Goal: Task Accomplishment & Management: Manage account settings

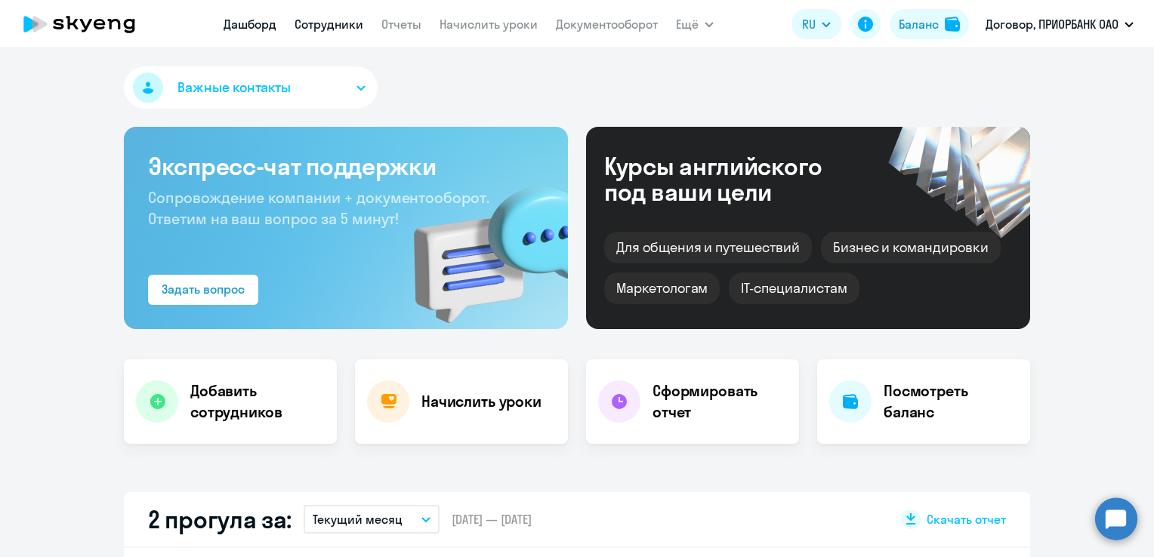
click at [328, 21] on link "Сотрудники" at bounding box center [329, 24] width 69 height 15
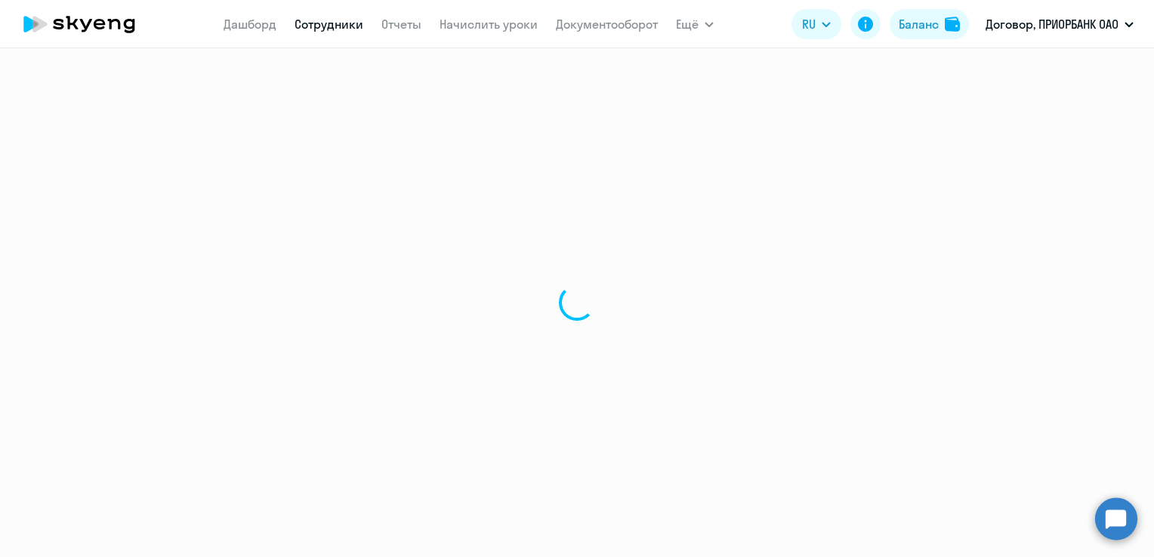
select select "30"
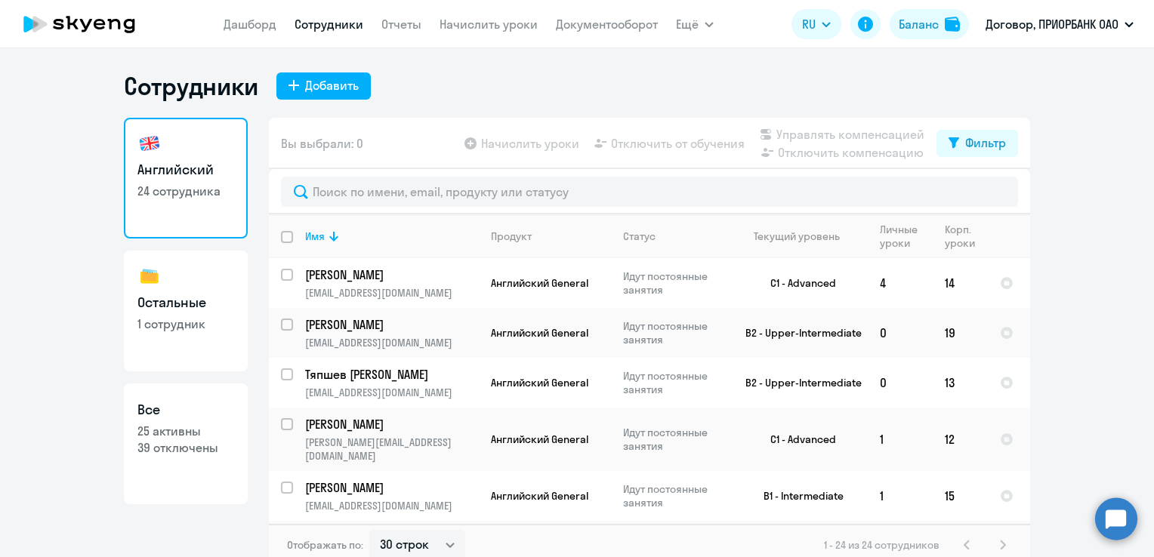
click at [151, 414] on h3 "Все" at bounding box center [185, 410] width 97 height 20
select select "30"
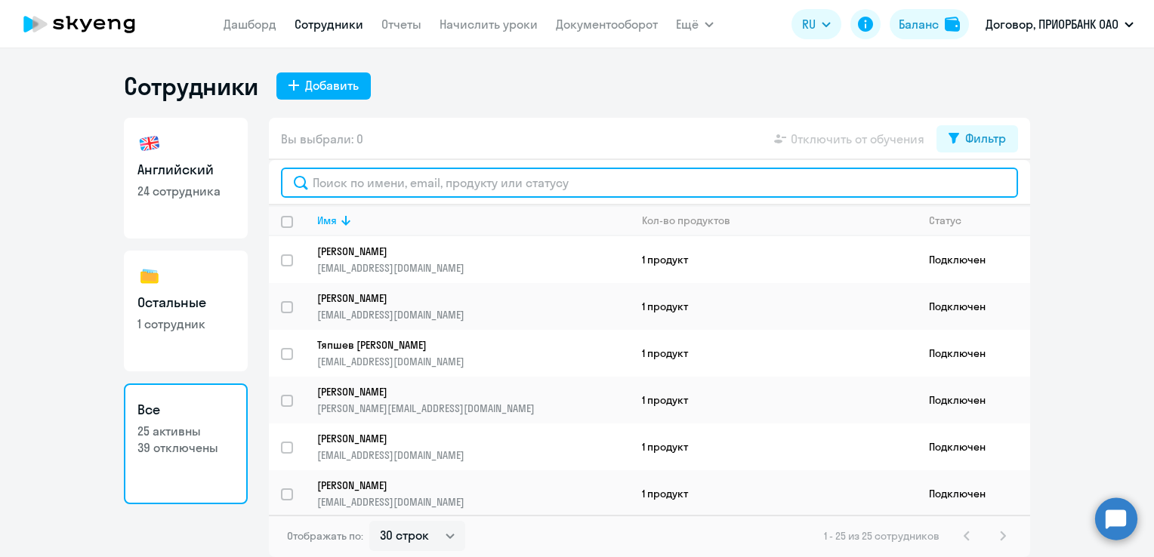
click at [414, 172] on input "text" at bounding box center [649, 183] width 737 height 30
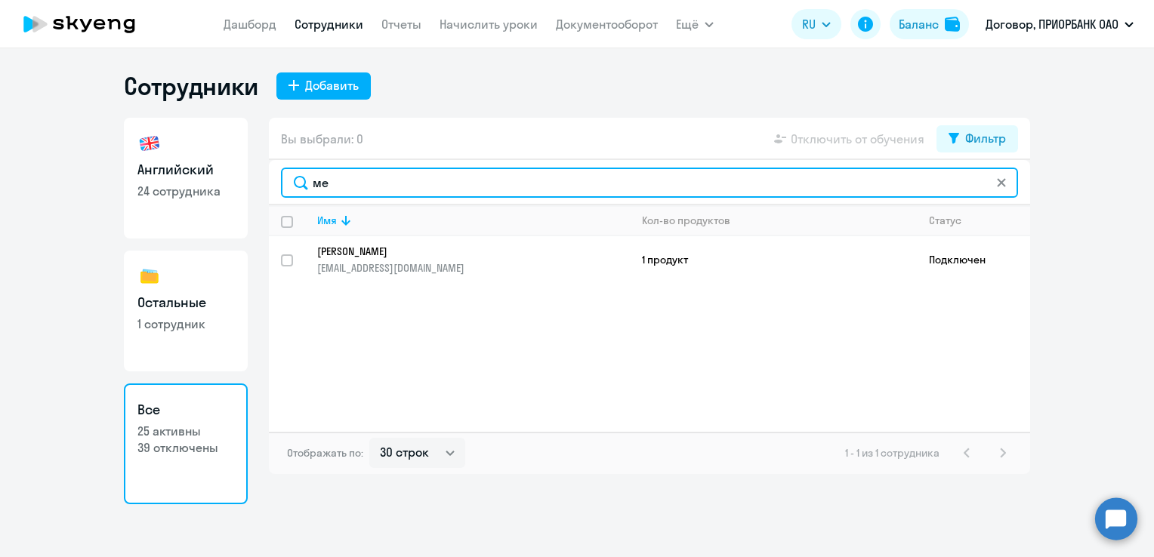
type input "м"
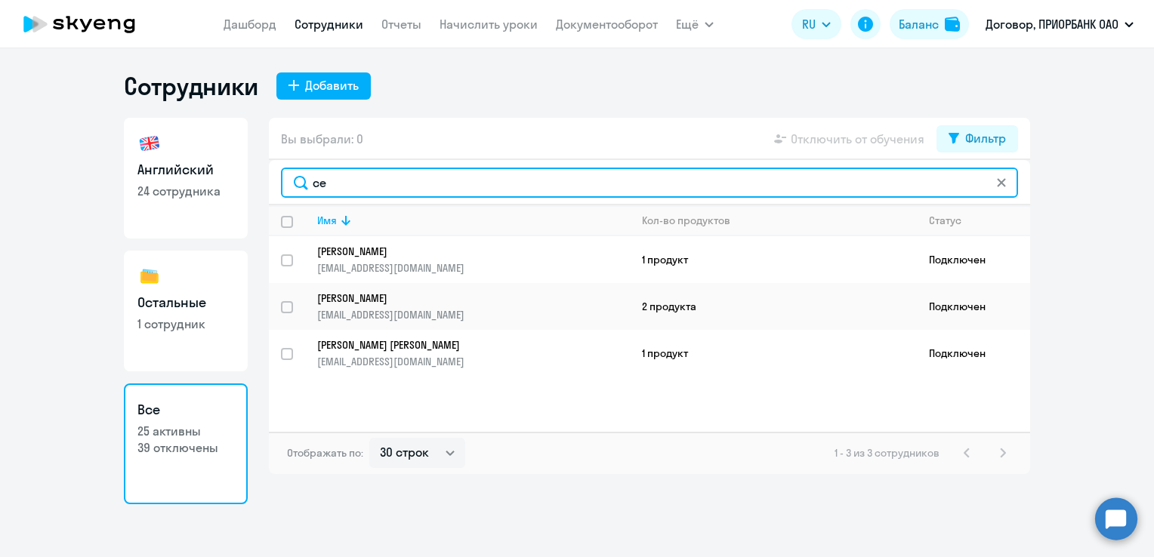
type input "с"
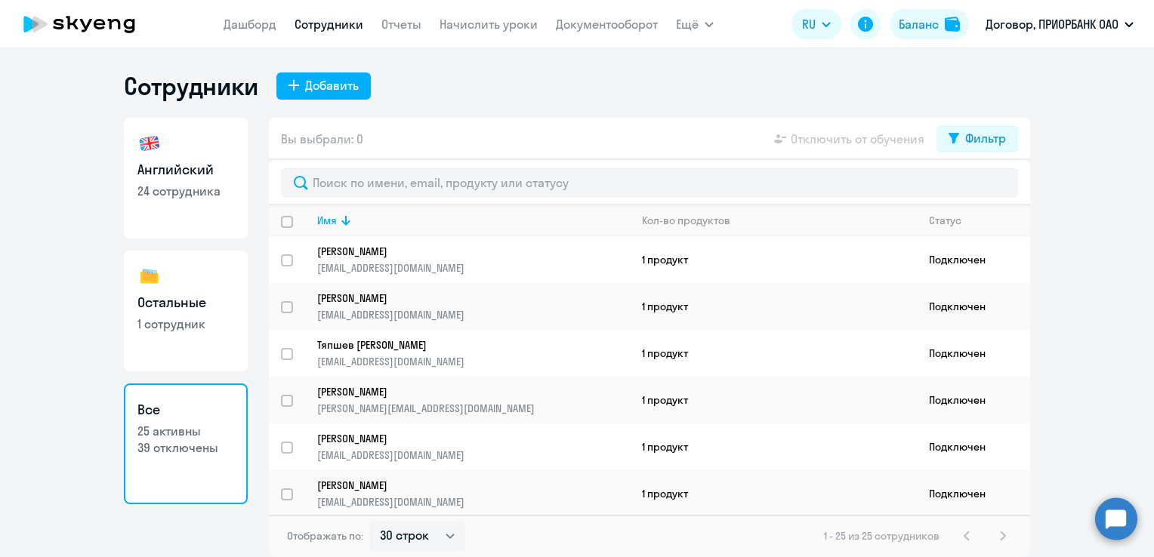
click at [855, 144] on app-table-action-button "Отключить от обучения" at bounding box center [847, 139] width 153 height 18
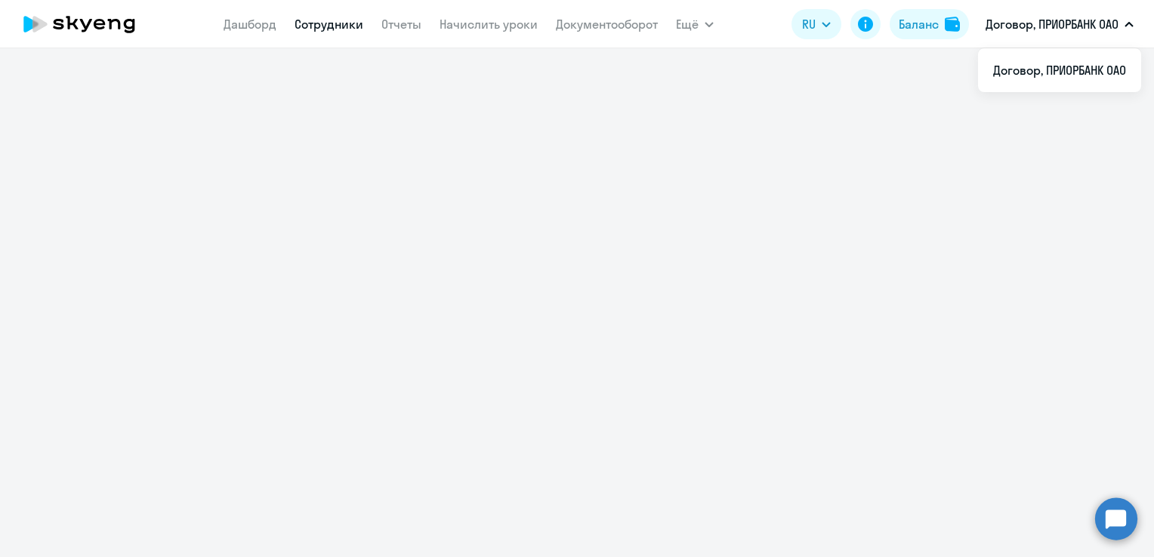
click at [347, 19] on link "Сотрудники" at bounding box center [329, 24] width 69 height 15
select select "30"
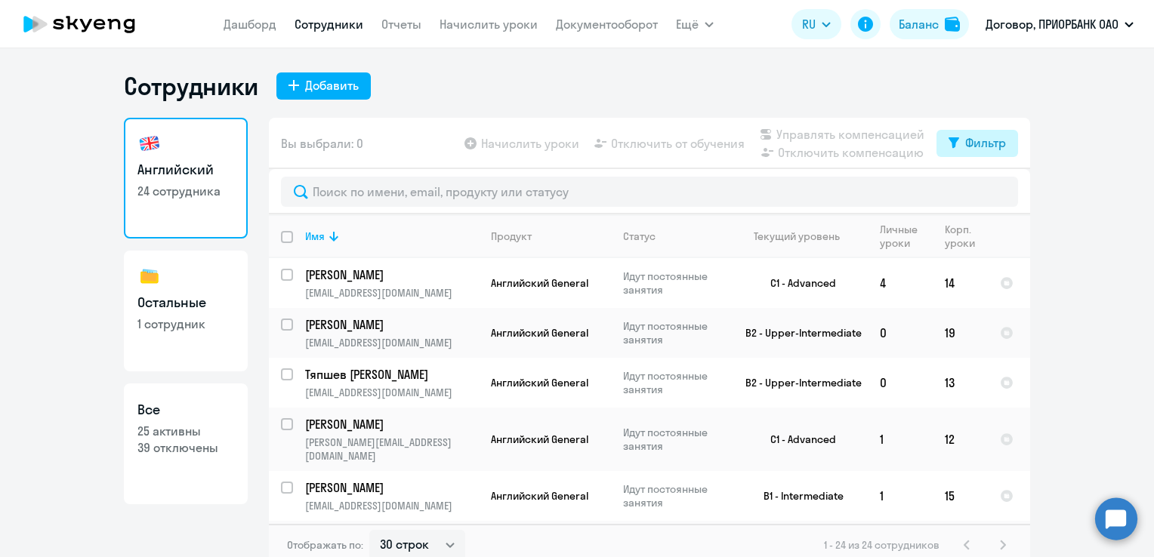
click at [984, 139] on div "Фильтр" at bounding box center [985, 143] width 41 height 18
click at [988, 195] on span at bounding box center [987, 192] width 26 height 15
click at [974, 193] on input "checkbox" at bounding box center [974, 192] width 1 height 1
checkbox input "true"
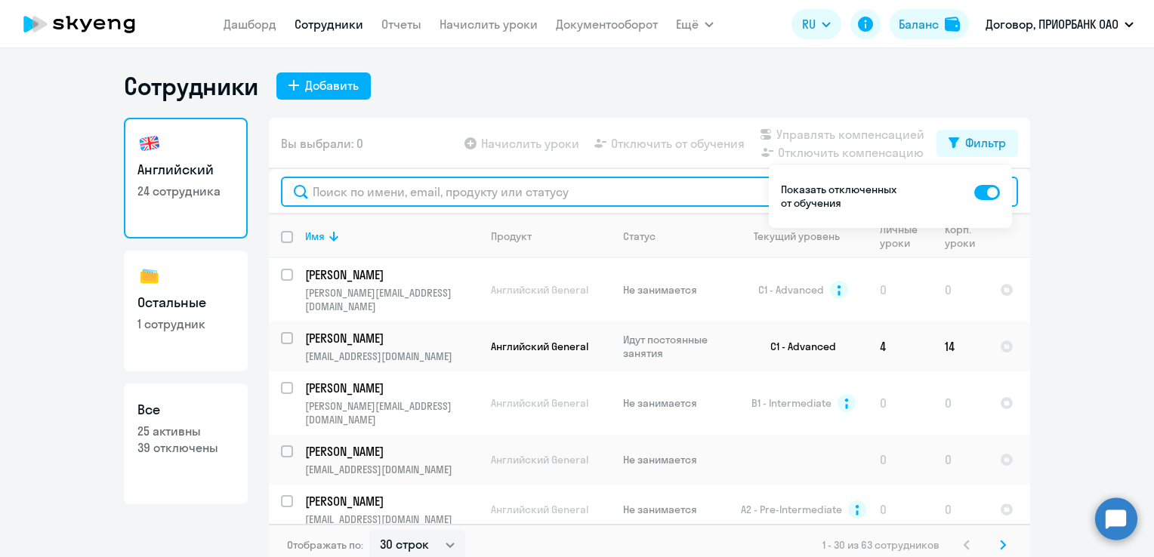
click at [411, 188] on input "text" at bounding box center [649, 192] width 737 height 30
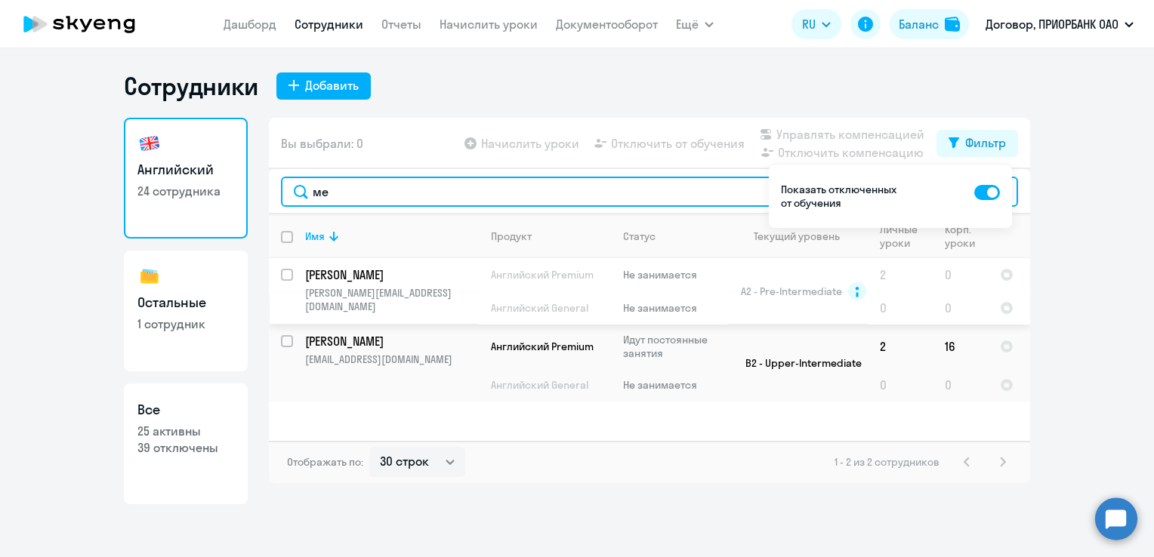
type input "ме"
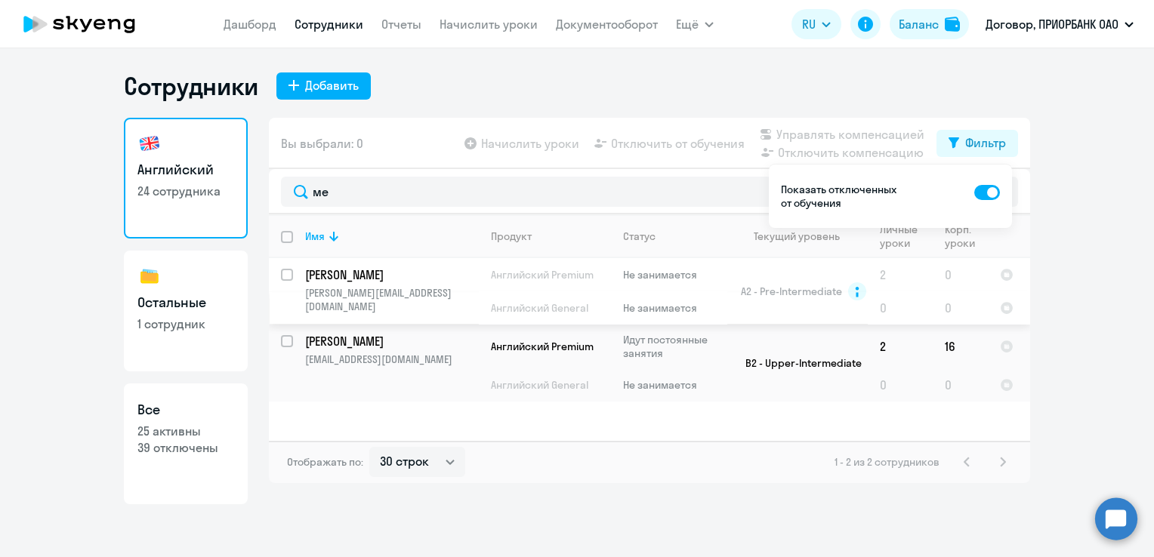
click at [363, 276] on p "[PERSON_NAME]" at bounding box center [390, 275] width 171 height 17
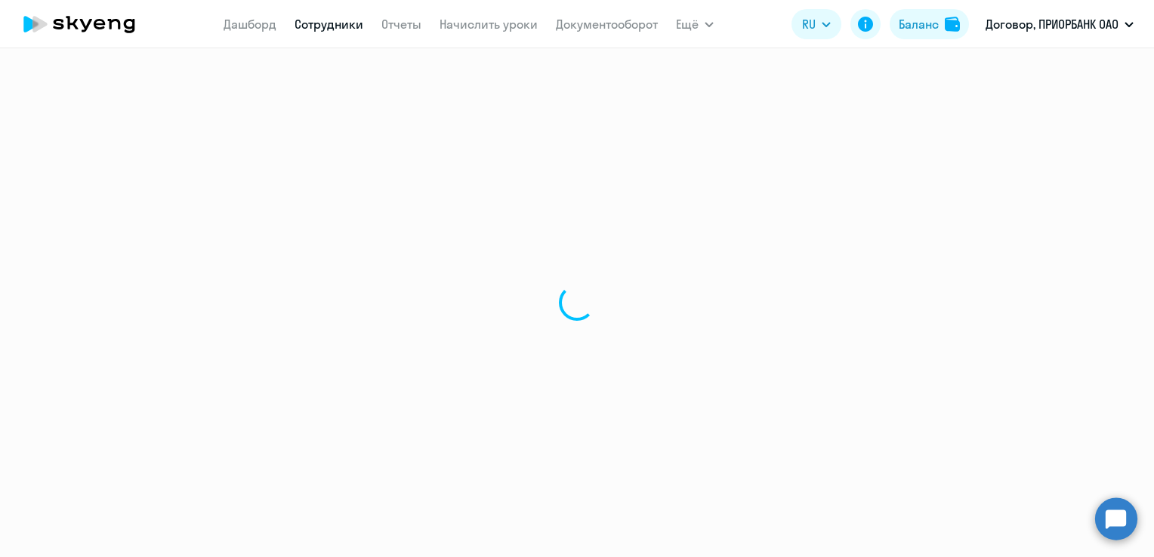
select select "english"
